Goal: Information Seeking & Learning: Learn about a topic

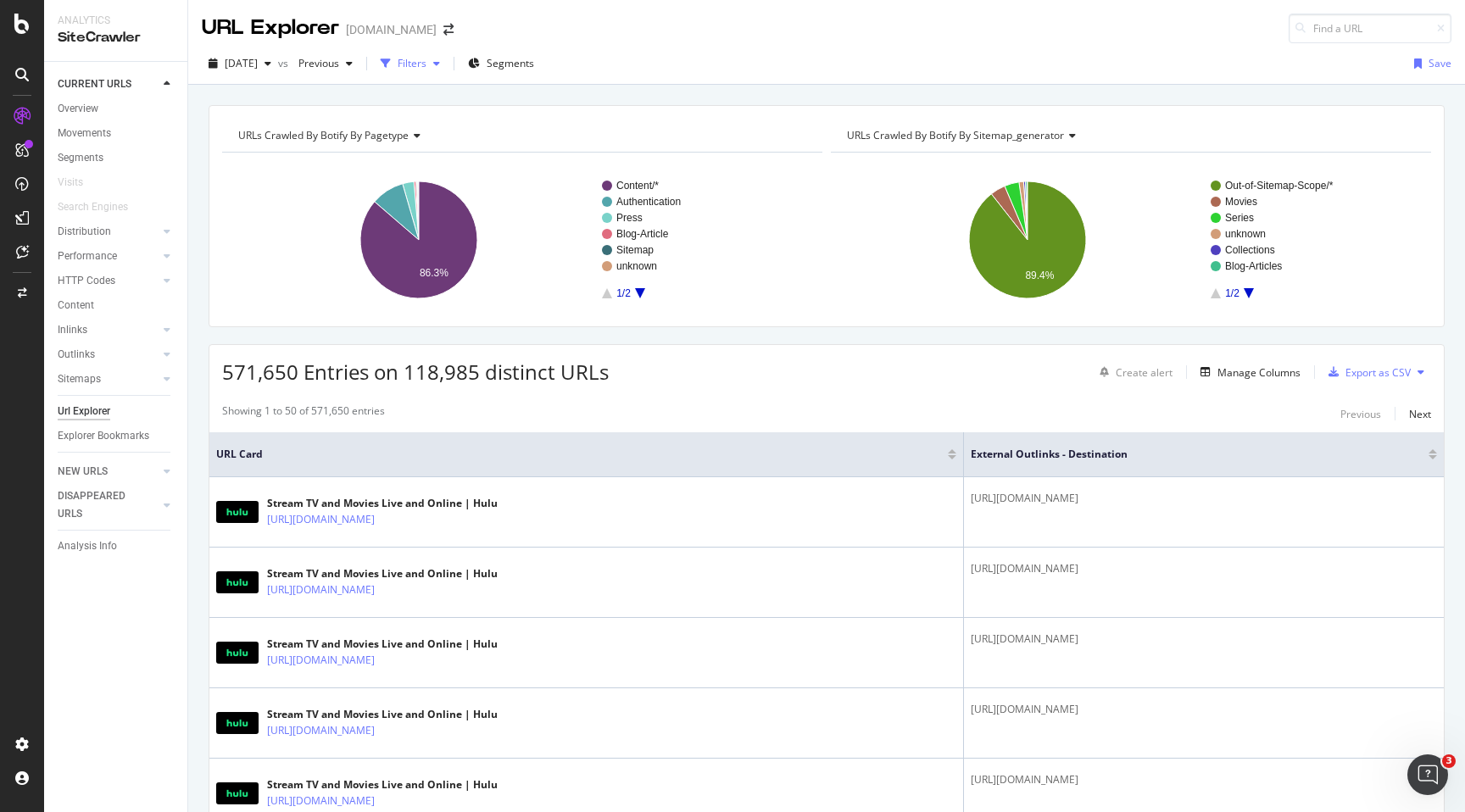
click at [398, 65] on div "button" at bounding box center [385, 64] width 23 height 23
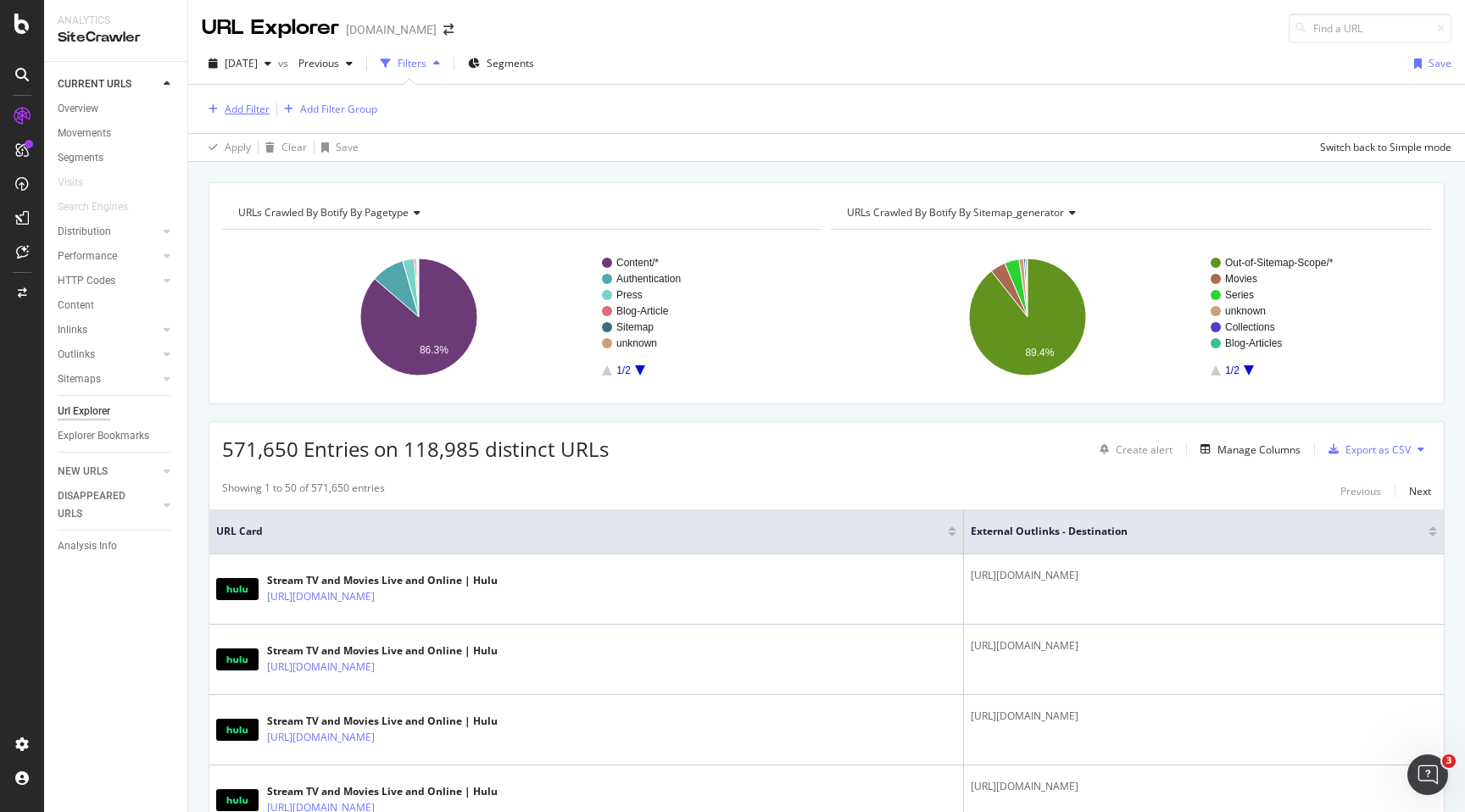
click at [249, 106] on div "Add Filter" at bounding box center [247, 109] width 45 height 14
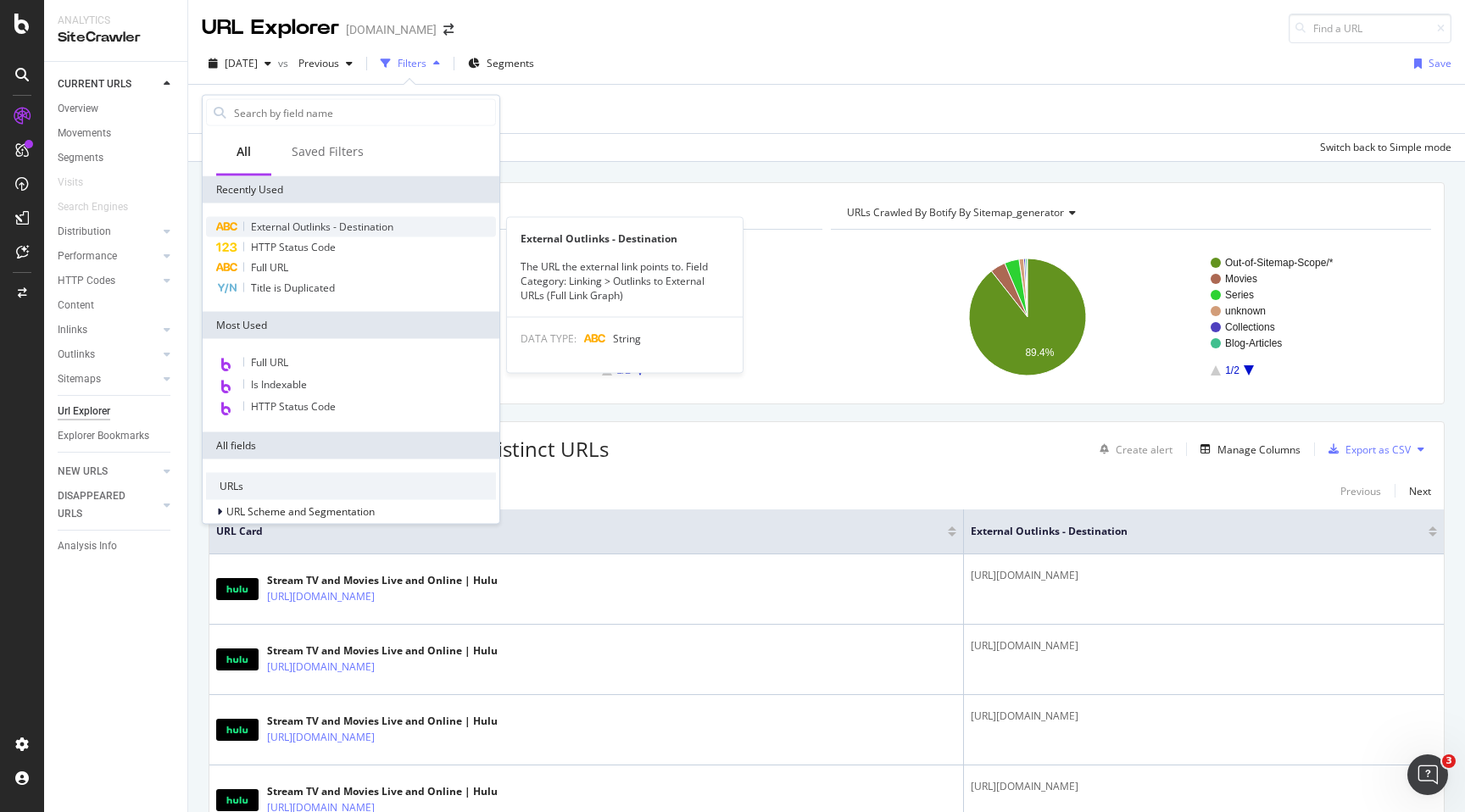
click at [310, 227] on span "External Outlinks - Destination" at bounding box center [322, 226] width 143 height 14
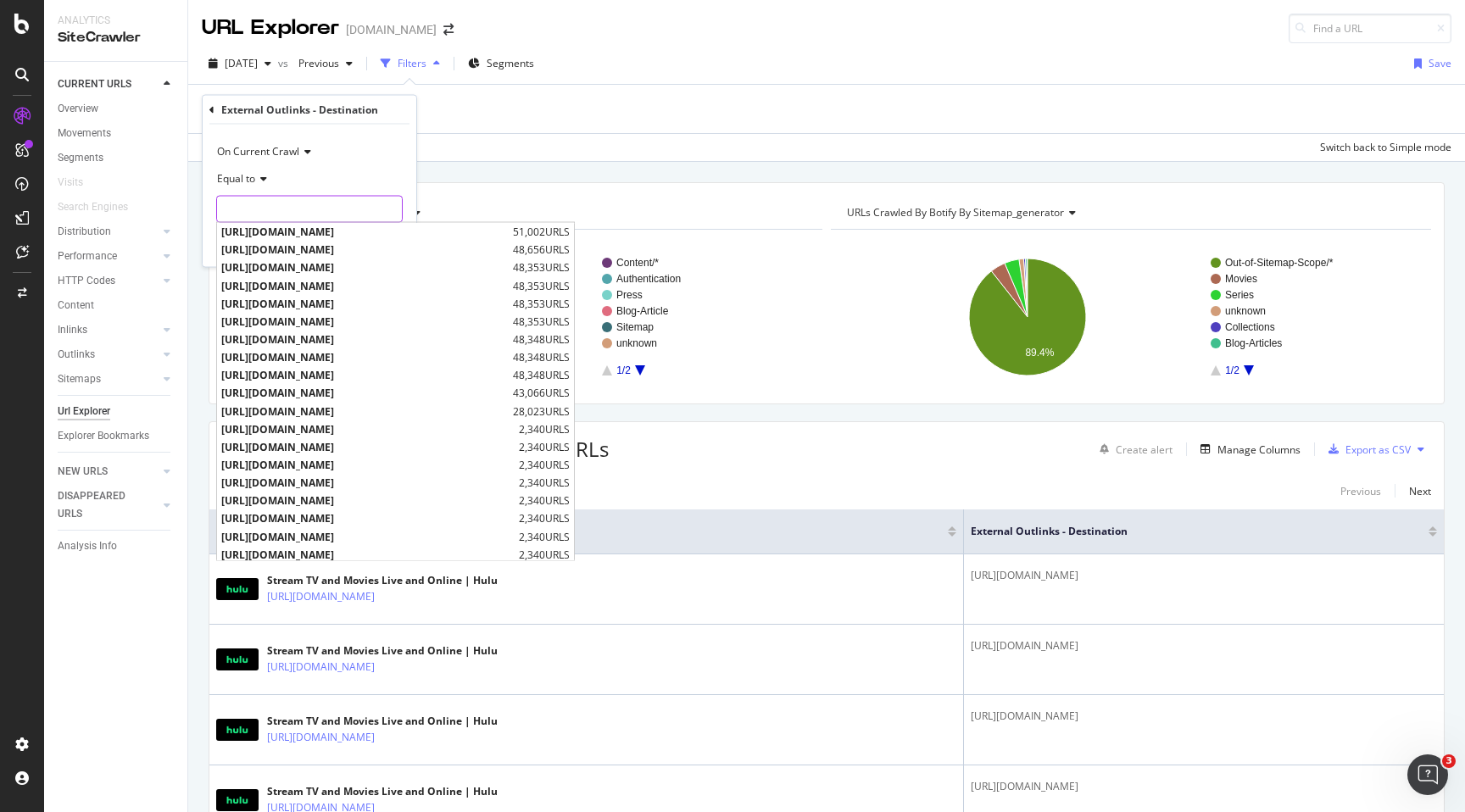
click at [313, 201] on input "text" at bounding box center [310, 209] width 185 height 27
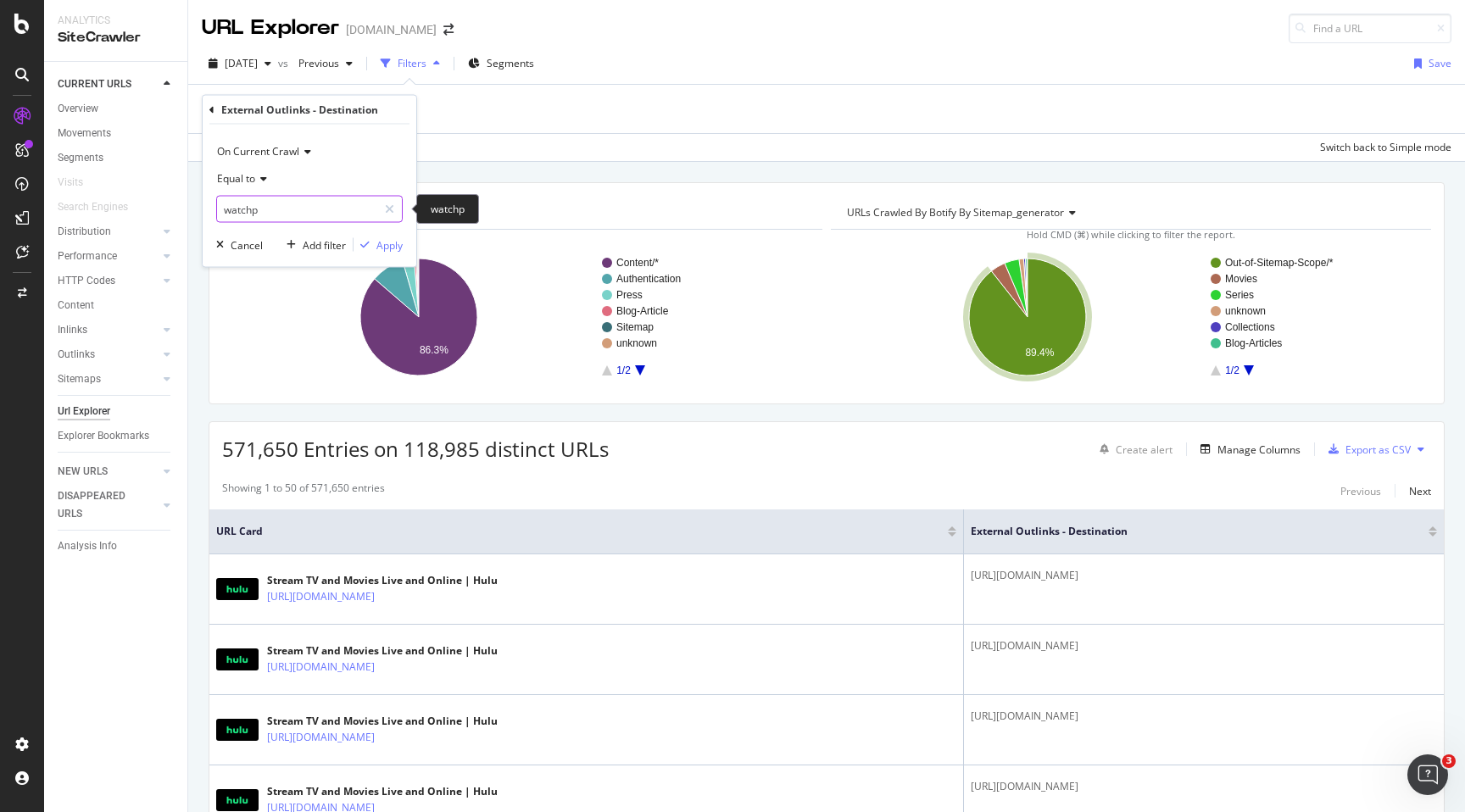
click at [334, 210] on input "watchp" at bounding box center [297, 209] width 160 height 27
type input "watchparty"
click at [393, 210] on icon at bounding box center [389, 208] width 9 height 12
click at [331, 213] on input "text" at bounding box center [310, 209] width 185 height 27
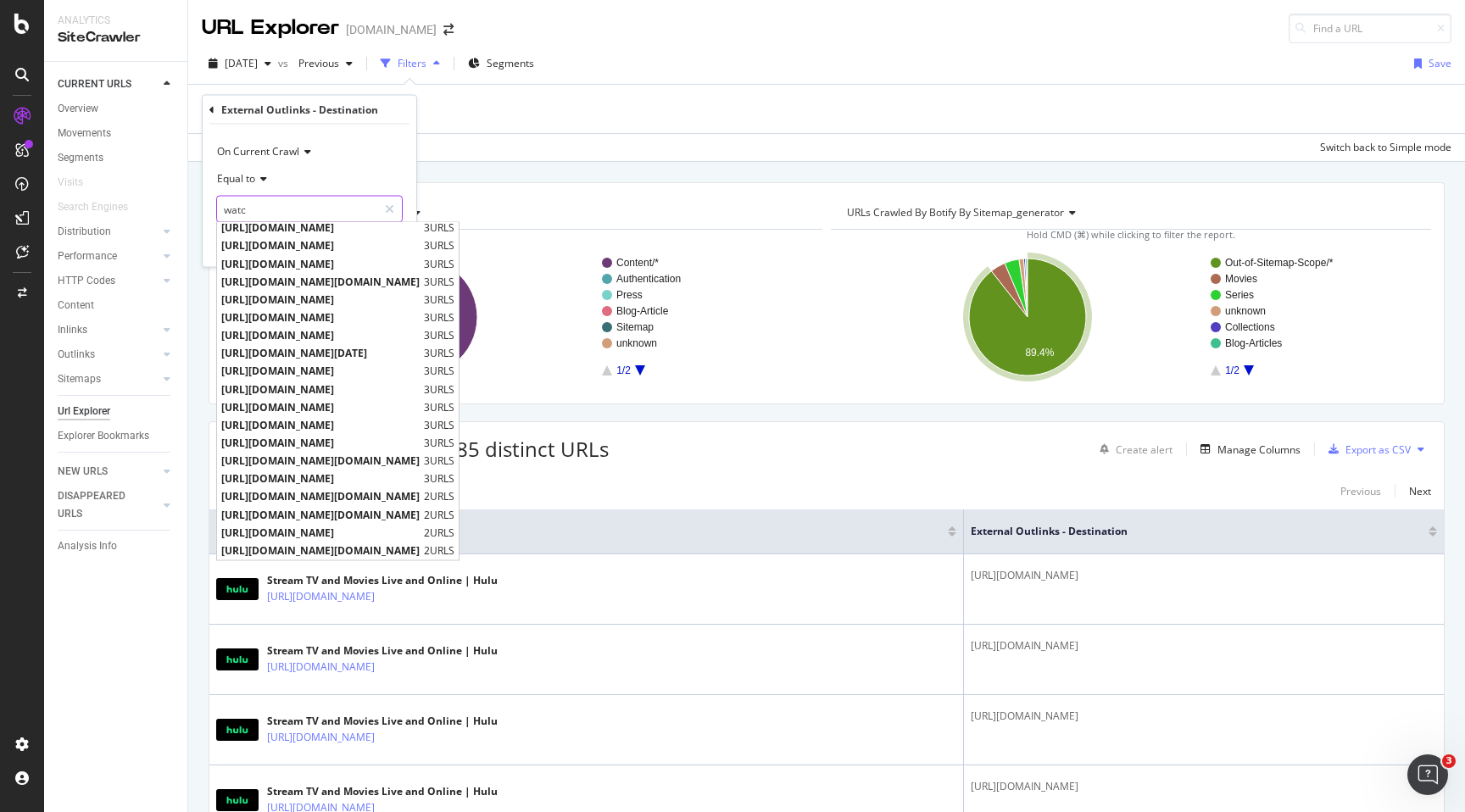
scroll to position [253, 0]
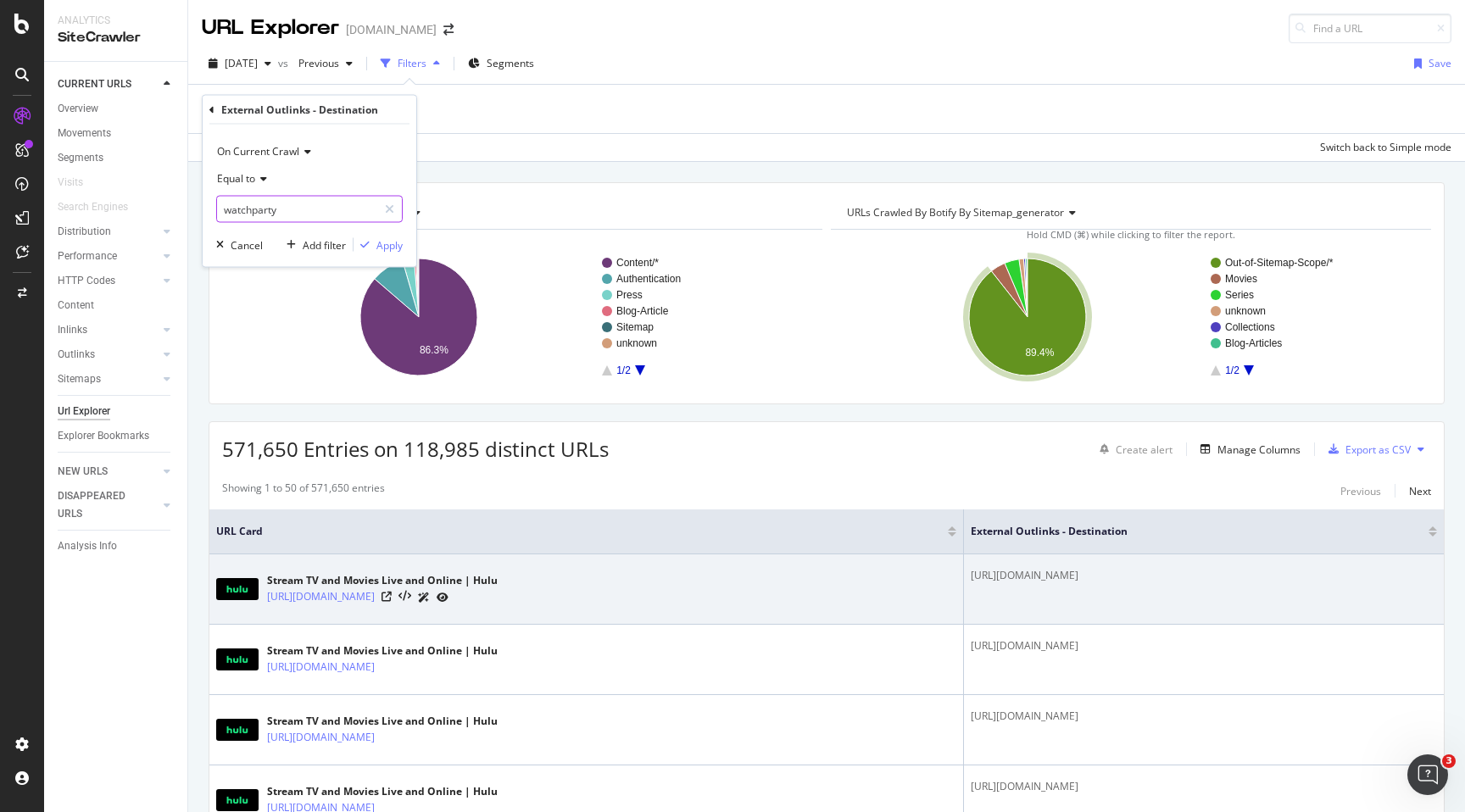
type input "watchparty"
